Goal: Information Seeking & Learning: Understand process/instructions

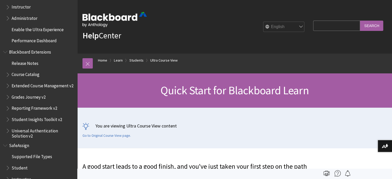
scroll to position [757, 0]
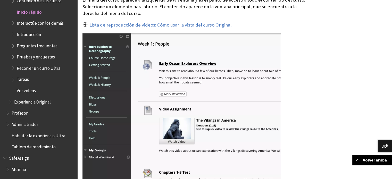
scroll to position [463, 0]
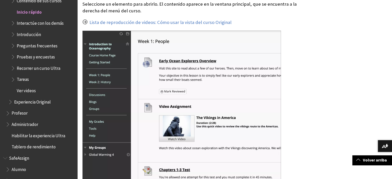
click at [180, 66] on img at bounding box center [182, 109] width 199 height 157
click at [187, 62] on img at bounding box center [182, 109] width 199 height 157
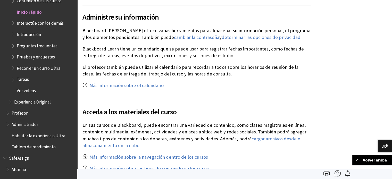
scroll to position [956, 0]
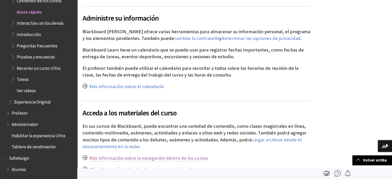
click at [174, 155] on link "Más información sobre la navegación dentro de los cursos" at bounding box center [149, 158] width 119 height 6
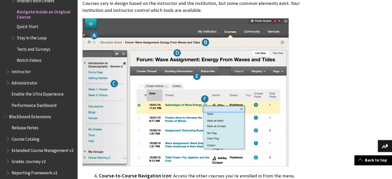
scroll to position [187, 0]
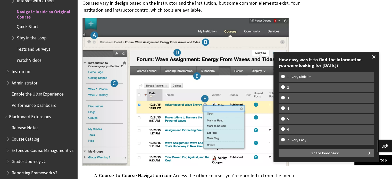
click at [377, 56] on span at bounding box center [374, 57] width 11 height 11
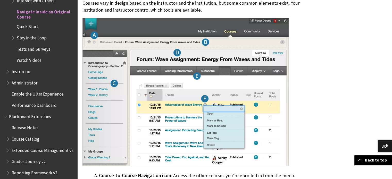
click at [241, 109] on img at bounding box center [186, 92] width 206 height 148
click at [242, 109] on img at bounding box center [186, 92] width 206 height 148
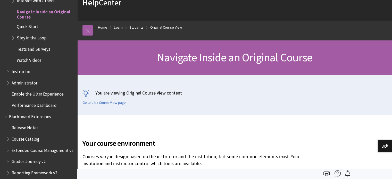
scroll to position [33, 0]
click at [89, 31] on link at bounding box center [88, 30] width 10 height 10
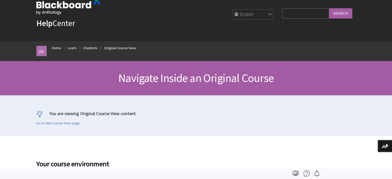
scroll to position [0, 0]
